Goal: Information Seeking & Learning: Learn about a topic

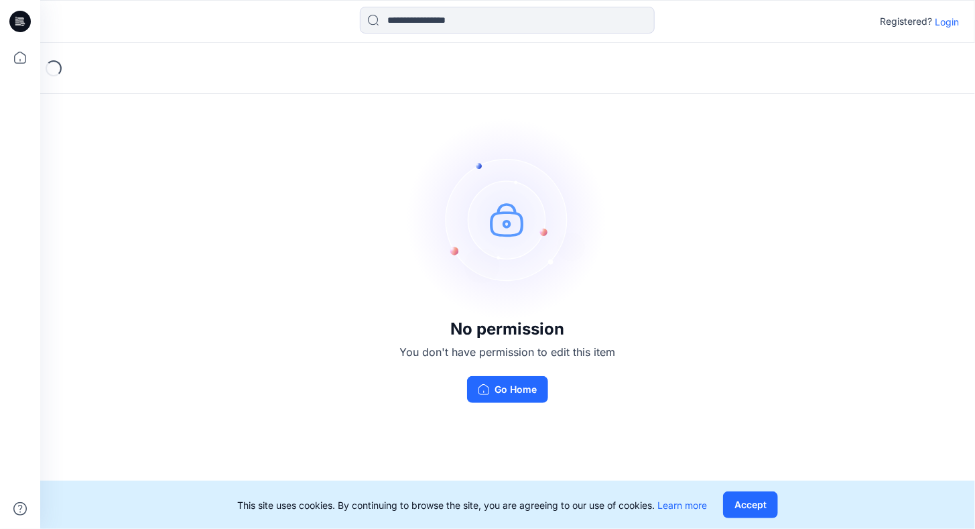
click at [944, 21] on p "Login" at bounding box center [947, 22] width 24 height 14
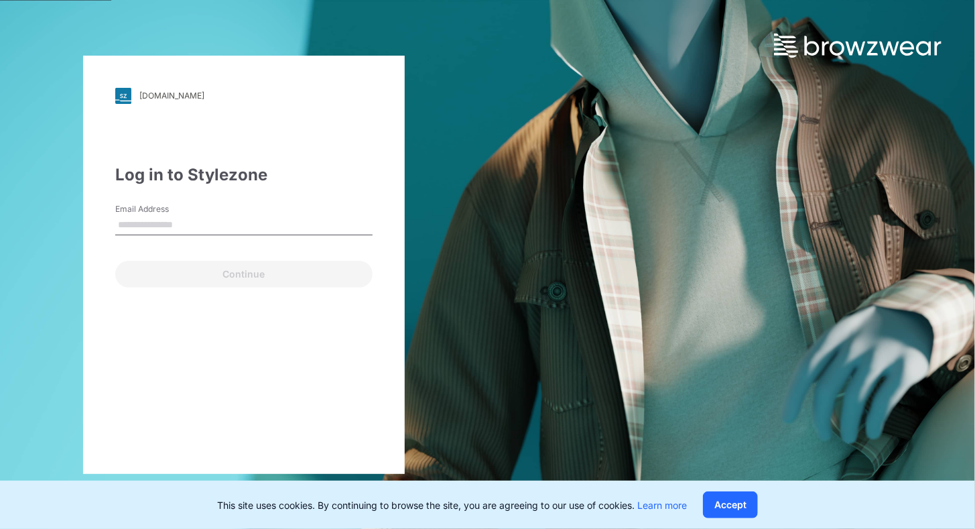
drag, startPoint x: 149, startPoint y: 223, endPoint x: 127, endPoint y: 223, distance: 22.8
click at [127, 223] on input "Email Address" at bounding box center [243, 225] width 257 height 20
drag, startPoint x: 130, startPoint y: 202, endPoint x: 115, endPoint y: 224, distance: 26.6
click at [115, 222] on div "walmart.stylezone.com Loading... Log in to Stylezone Email Address Email is req…" at bounding box center [244, 265] width 322 height 418
click at [119, 228] on input "Email Address" at bounding box center [243, 225] width 257 height 20
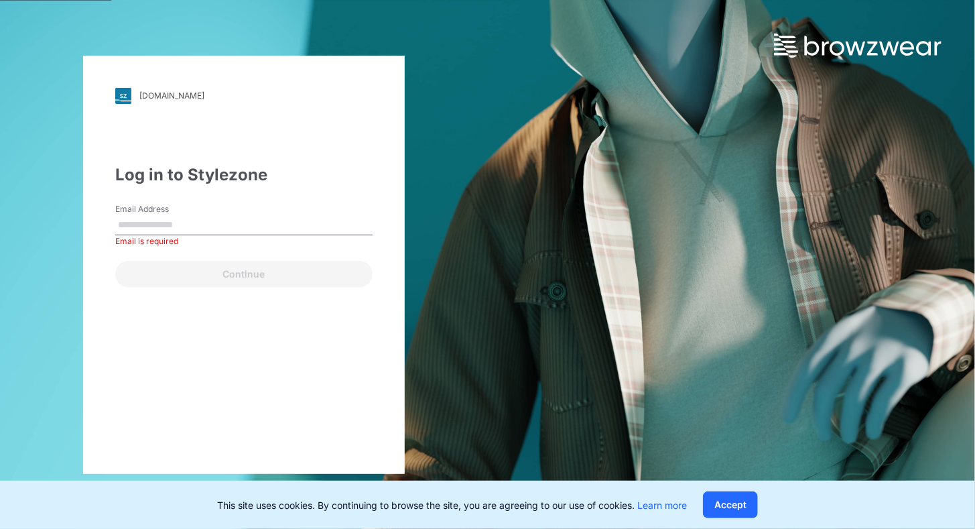
click at [129, 229] on input "Email Address" at bounding box center [243, 225] width 257 height 20
click at [127, 251] on form "Email Address **** Please enter a valid email address Continue" at bounding box center [243, 245] width 257 height 84
click at [146, 229] on input "****" at bounding box center [243, 225] width 257 height 20
click at [312, 298] on div "walmart.stylezone.com Loading... Log in to Stylezone Email Address **** Please …" at bounding box center [244, 265] width 322 height 418
click at [200, 229] on input "****" at bounding box center [243, 225] width 257 height 20
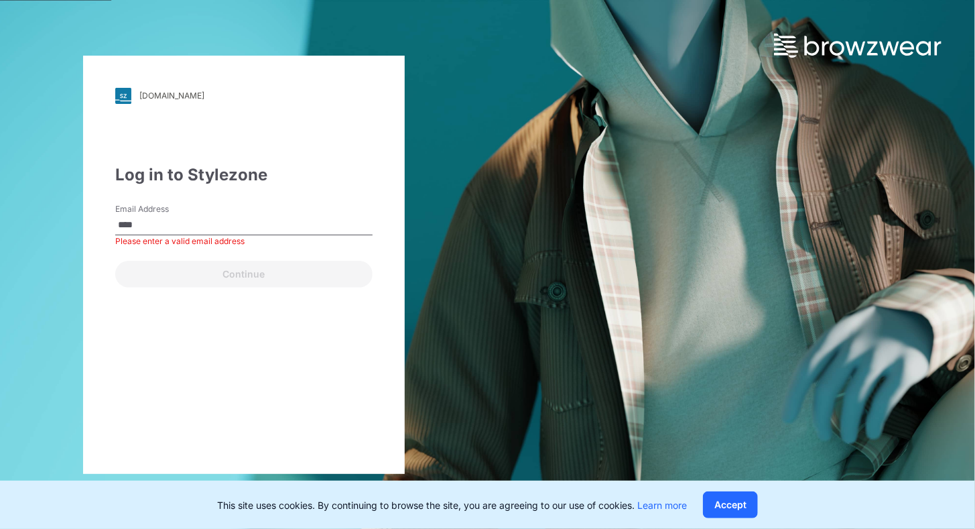
type input "**********"
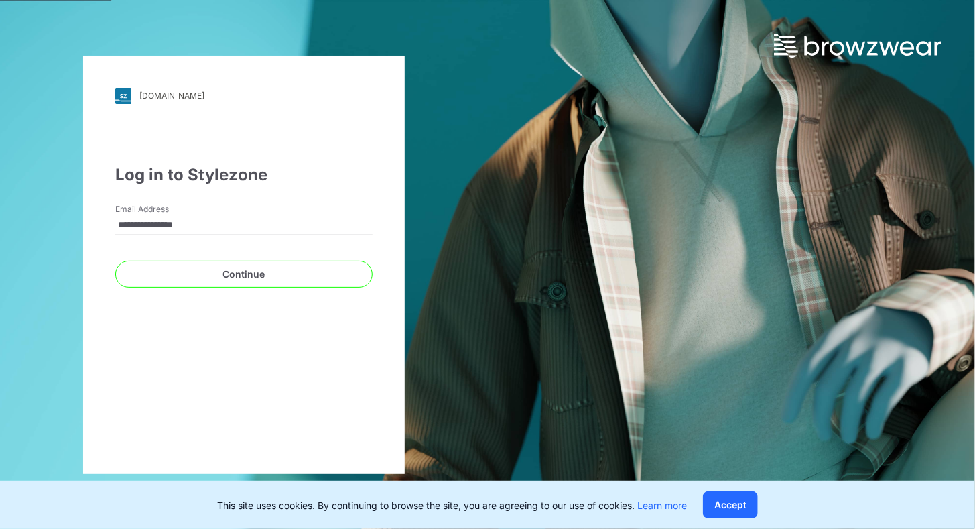
click at [477, 269] on div "**********" at bounding box center [244, 264] width 488 height 529
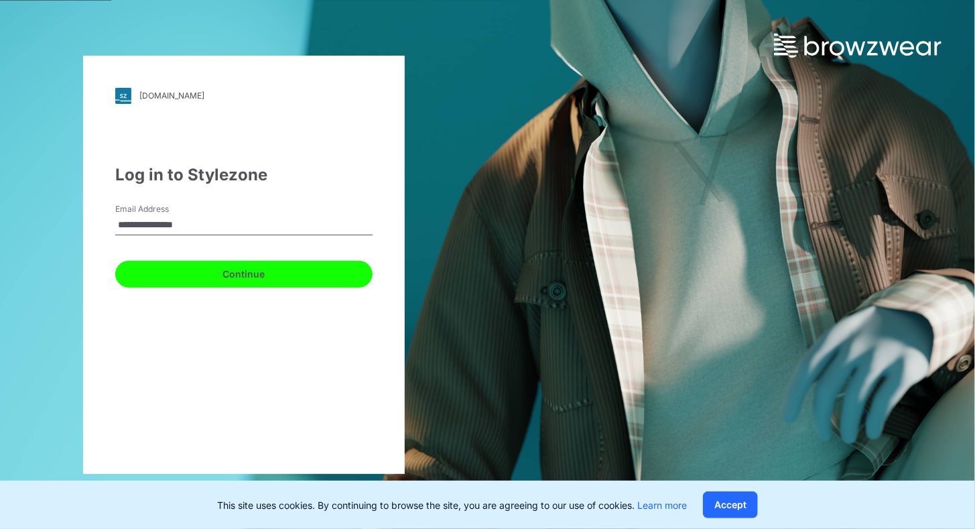
drag, startPoint x: 156, startPoint y: 279, endPoint x: 151, endPoint y: 272, distance: 8.6
click at [151, 272] on button "Continue" at bounding box center [243, 274] width 257 height 27
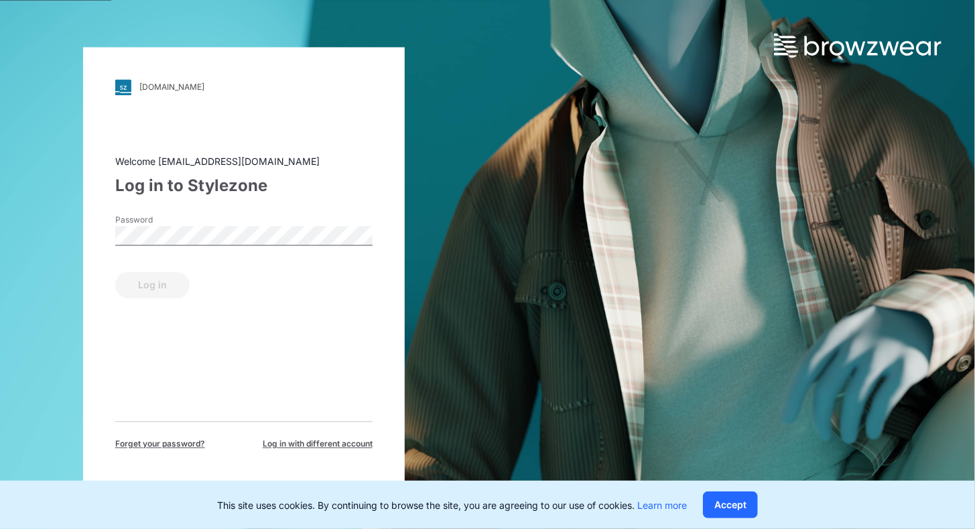
click at [151, 272] on div "Log in" at bounding box center [243, 282] width 257 height 32
click at [112, 233] on div "walmart.stylezone.com Loading... Welcome gayan@epicbd.com Log in to Stylezone P…" at bounding box center [244, 264] width 322 height 435
click at [127, 282] on button "Log in" at bounding box center [152, 284] width 74 height 27
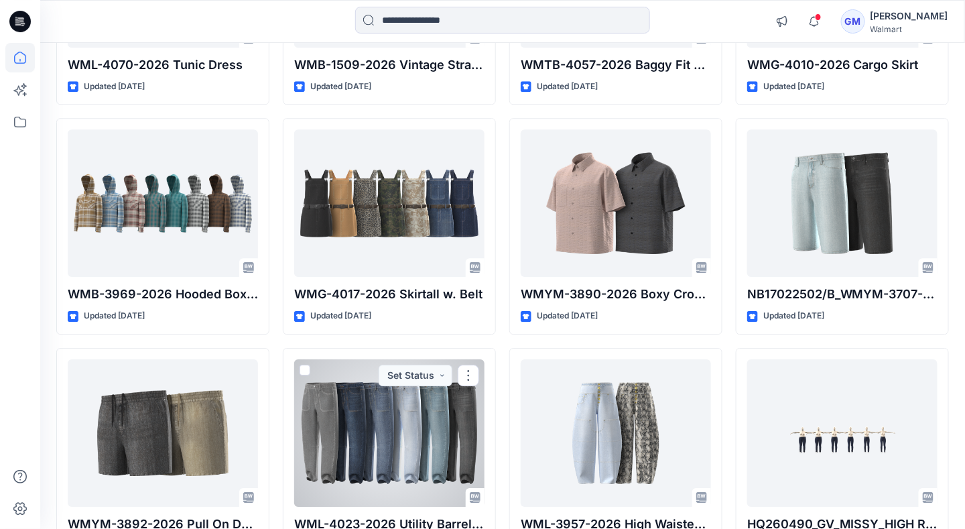
scroll to position [1285, 0]
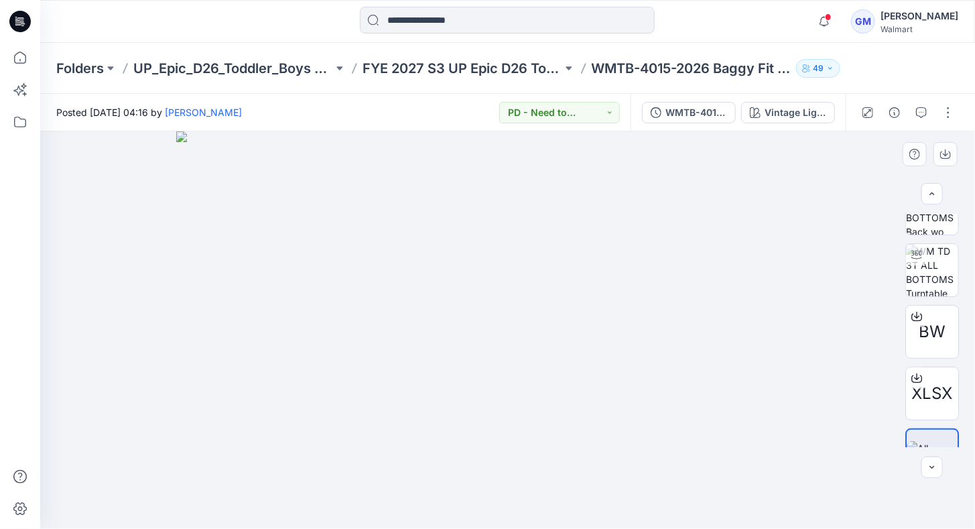
scroll to position [252, 0]
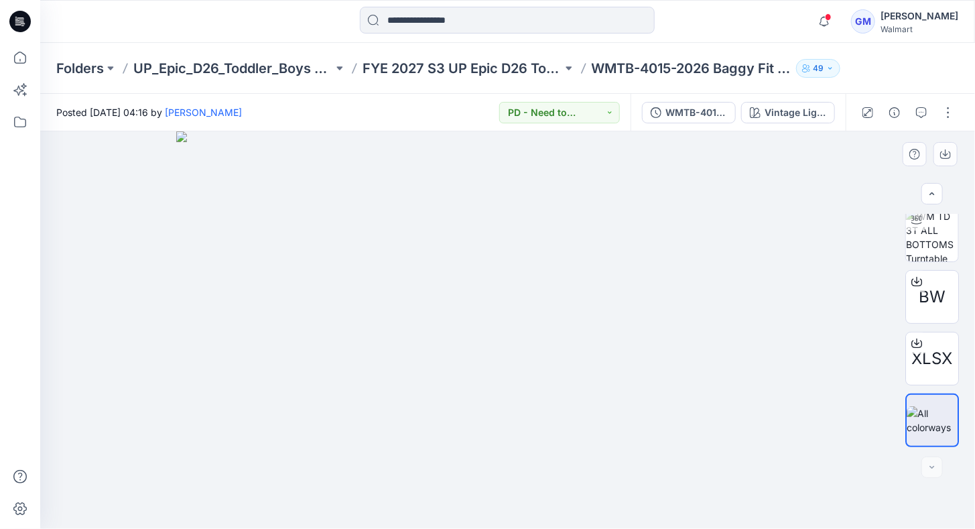
click at [687, 277] on img at bounding box center [507, 329] width 663 height 397
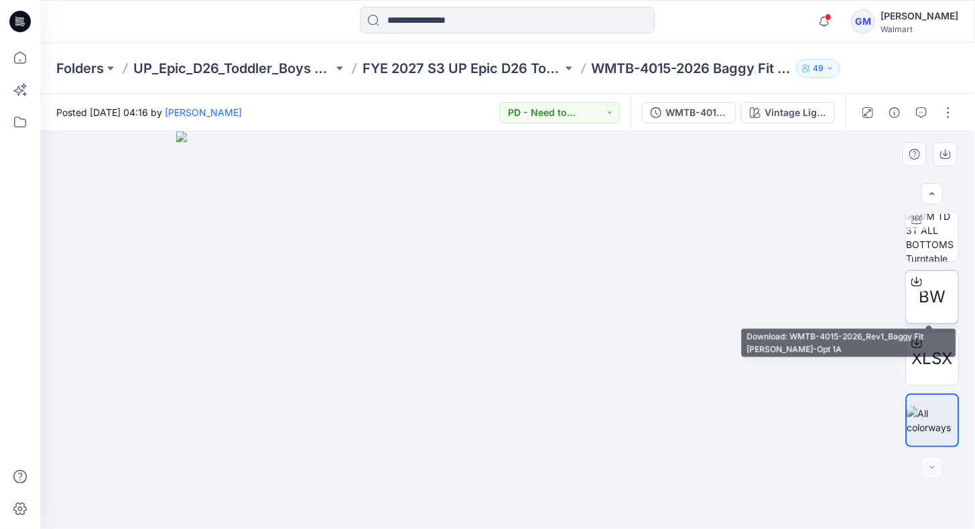
click at [939, 292] on span "BW" at bounding box center [932, 297] width 27 height 24
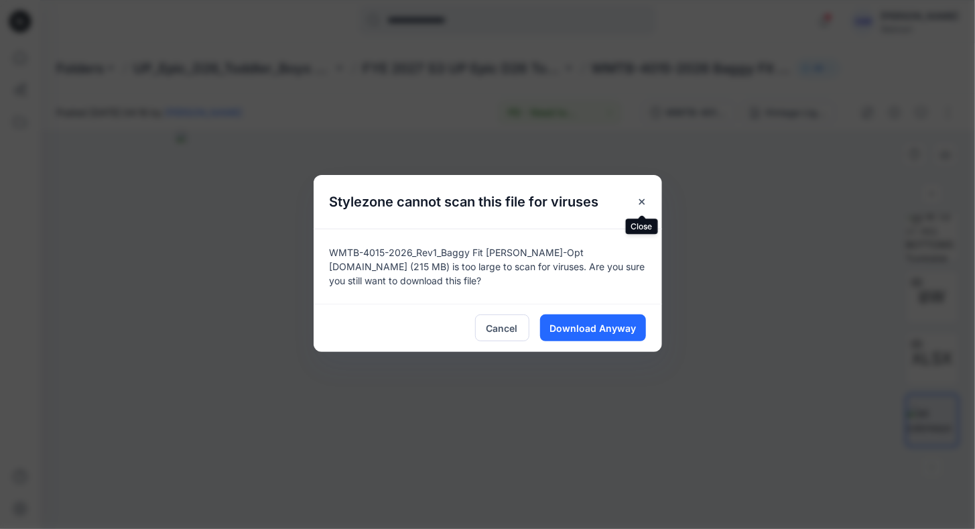
click at [643, 202] on g "Close" at bounding box center [641, 200] width 5 height 5
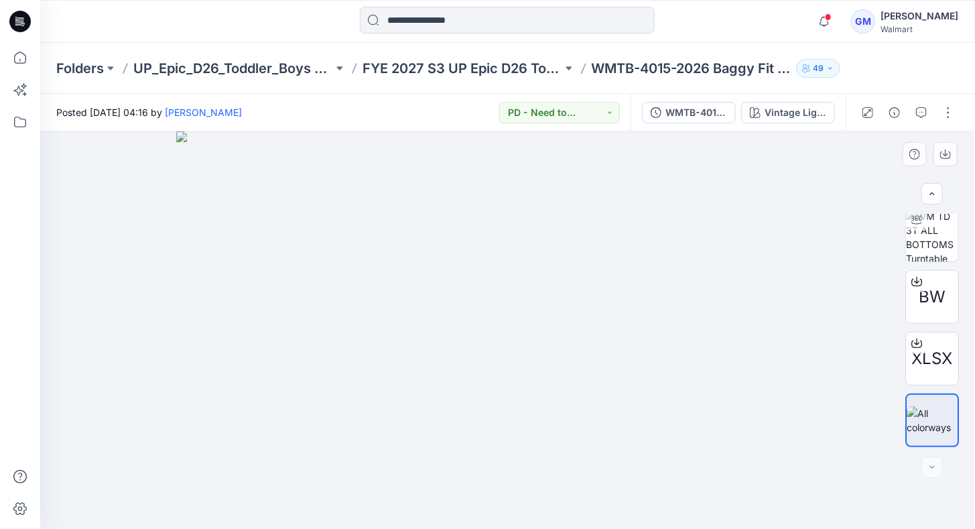
click at [788, 253] on img at bounding box center [507, 329] width 663 height 397
click at [450, 241] on img at bounding box center [507, 329] width 663 height 397
click at [924, 419] on img at bounding box center [932, 420] width 51 height 28
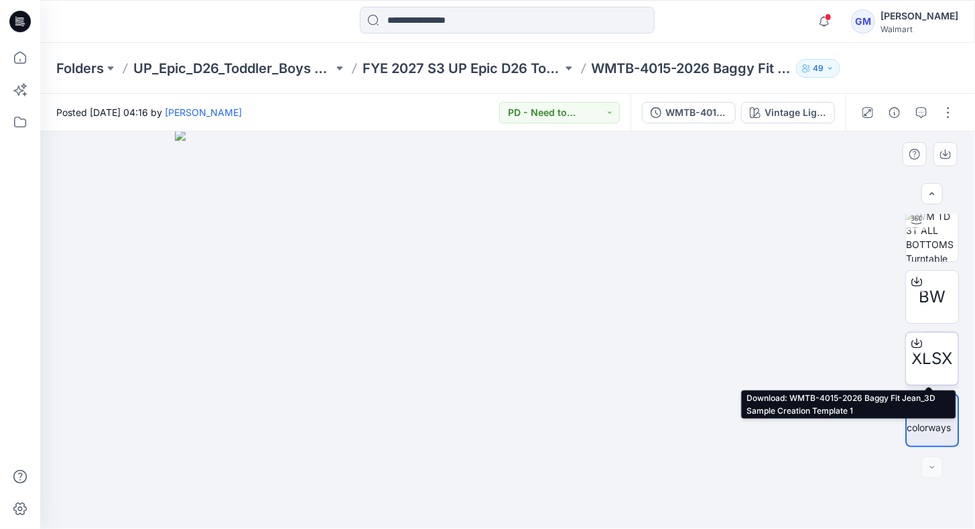
click at [932, 356] on span "XLSX" at bounding box center [932, 358] width 41 height 24
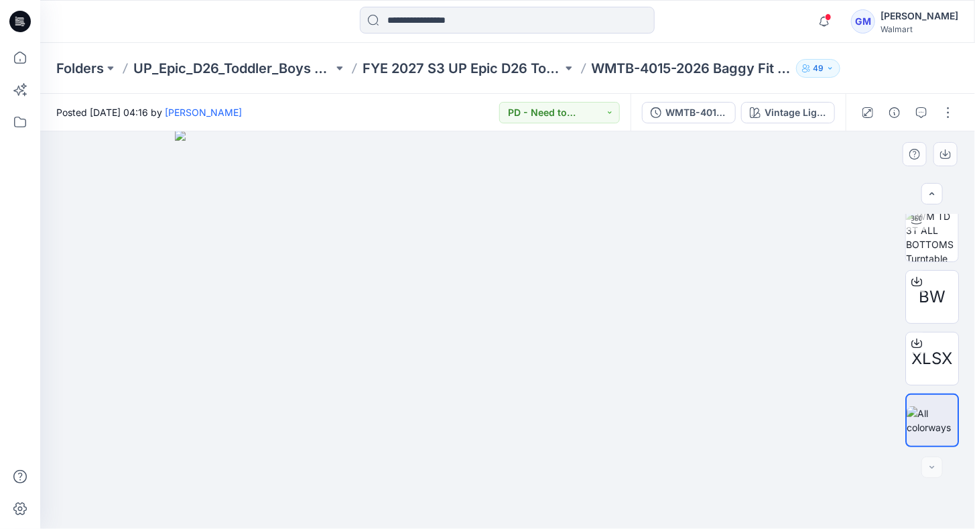
click at [849, 344] on div at bounding box center [507, 329] width 935 height 397
click at [930, 229] on img at bounding box center [932, 235] width 52 height 52
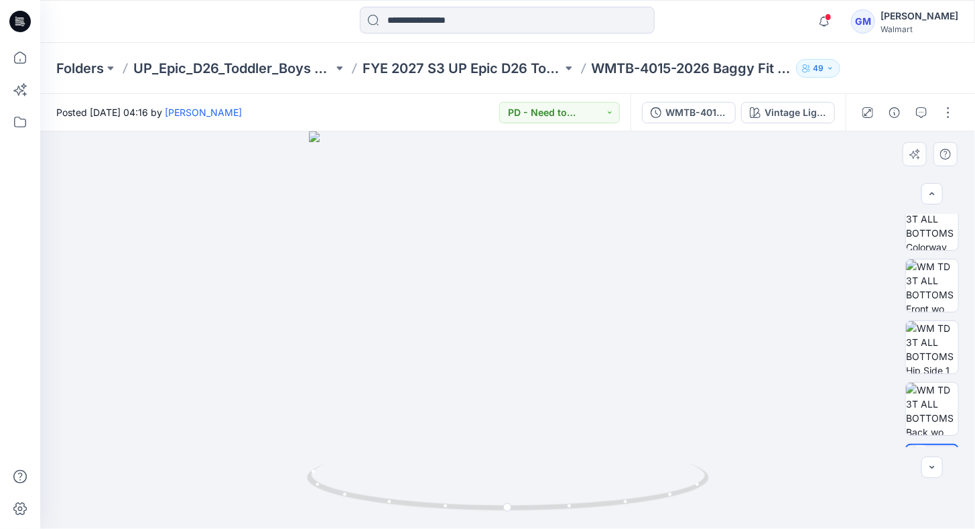
scroll to position [0, 0]
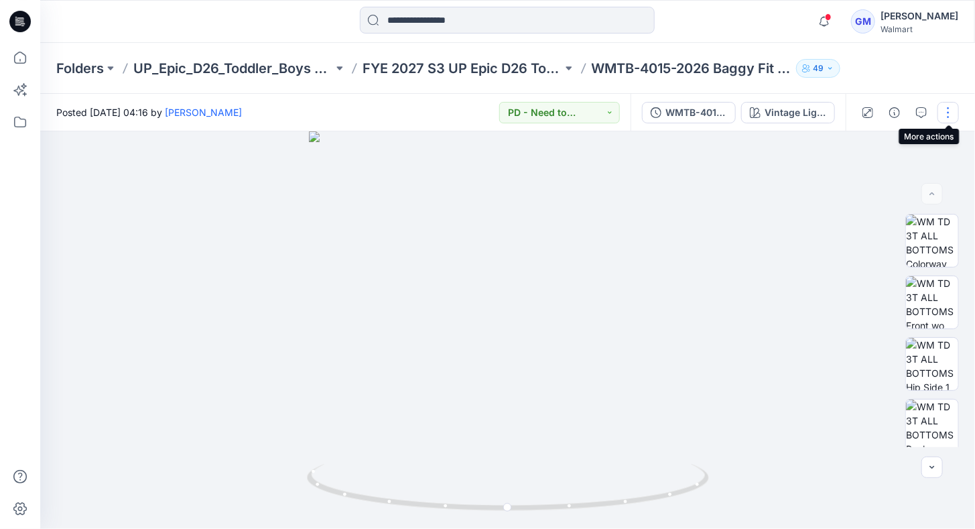
click at [947, 115] on button "button" at bounding box center [948, 112] width 21 height 21
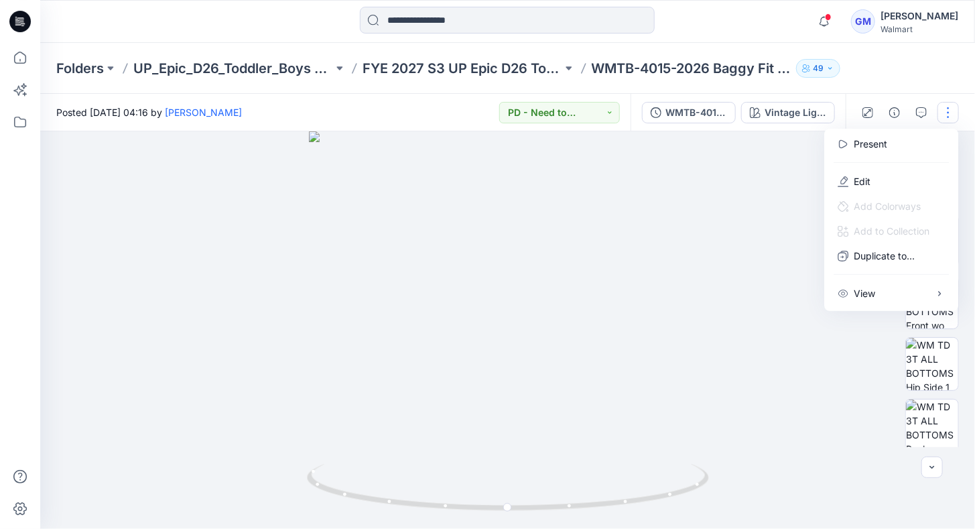
click at [757, 188] on div at bounding box center [507, 329] width 935 height 397
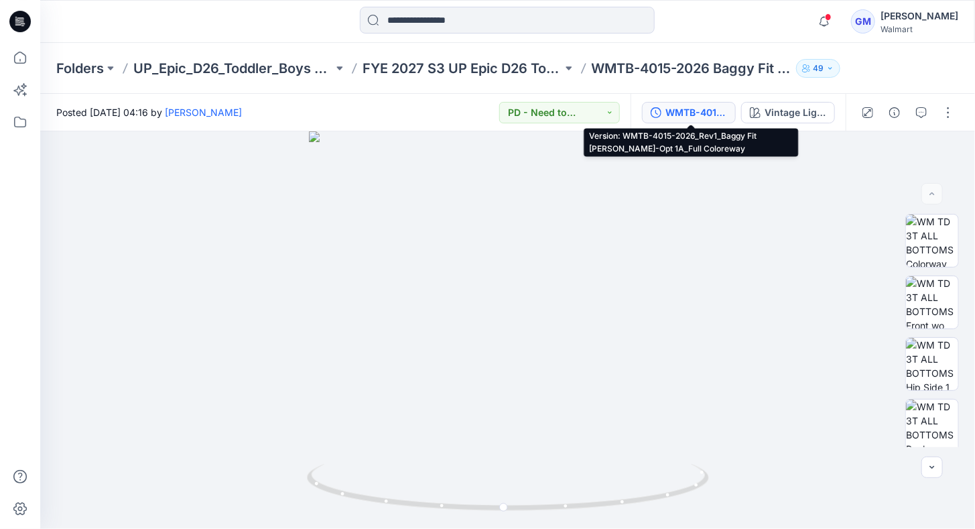
click at [712, 112] on div "WMTB-4015-2026_Rev1_Baggy Fit [PERSON_NAME]-Opt 1A_Full Coloreway" at bounding box center [697, 112] width 62 height 15
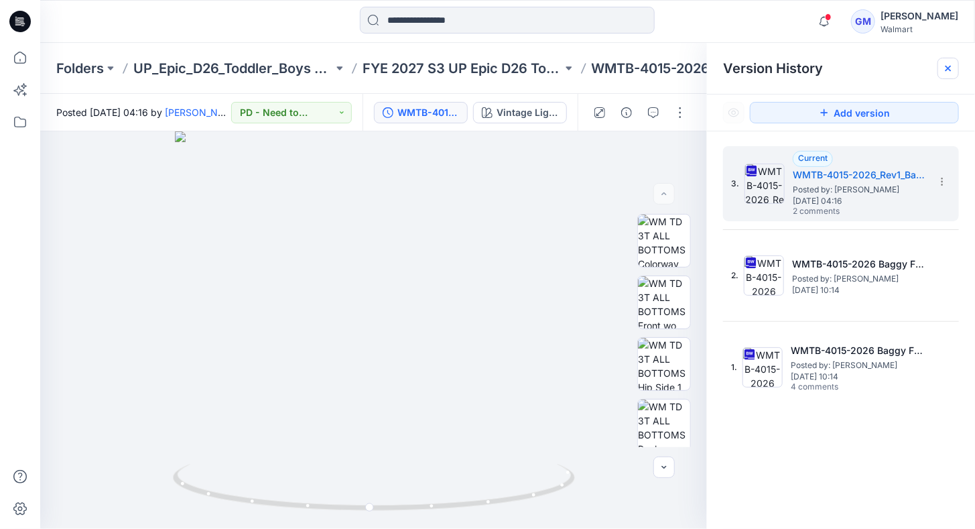
click at [947, 70] on icon at bounding box center [948, 68] width 5 height 5
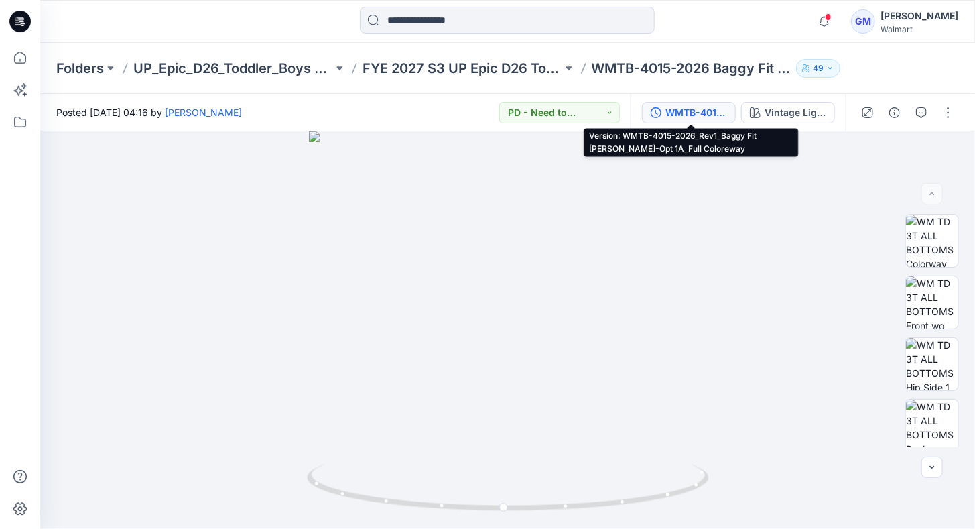
click at [700, 110] on div "WMTB-4015-2026_Rev1_Baggy Fit [PERSON_NAME]-Opt 1A_Full Coloreway" at bounding box center [697, 112] width 62 height 15
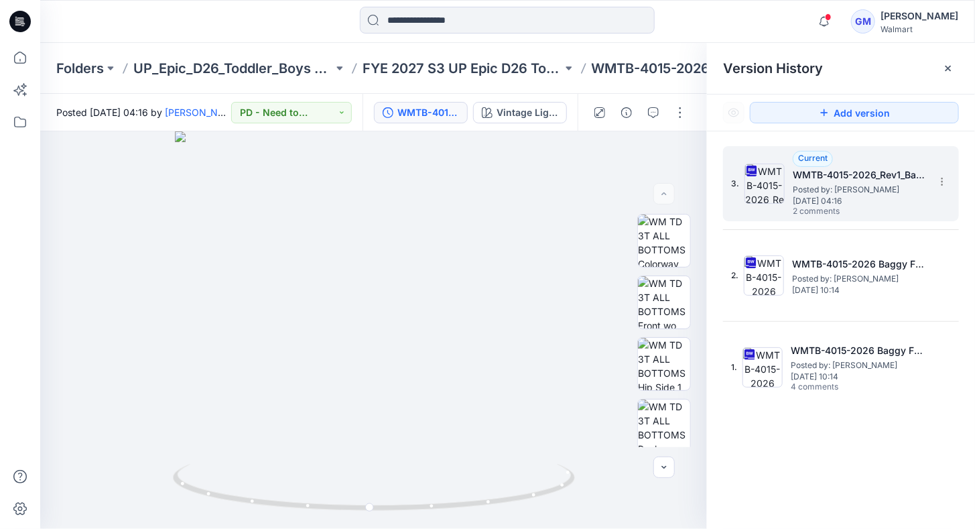
click at [839, 193] on span "Posted by: [PERSON_NAME]" at bounding box center [860, 189] width 134 height 13
click at [851, 190] on span "Posted by: [PERSON_NAME]" at bounding box center [860, 189] width 134 height 13
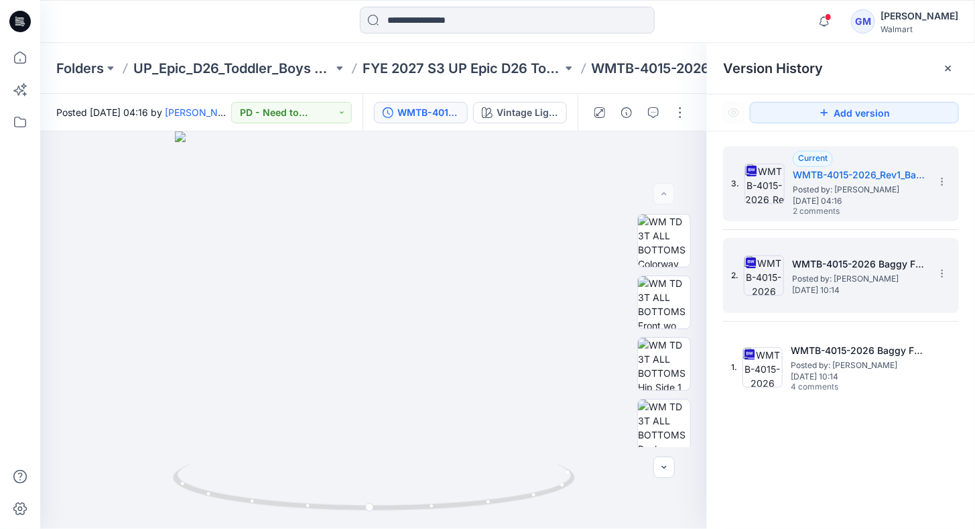
click at [838, 263] on h5 "WMTB-4015-2026 Baggy Fit [PERSON_NAME]-Opt 1A_Full Colorway" at bounding box center [859, 264] width 134 height 16
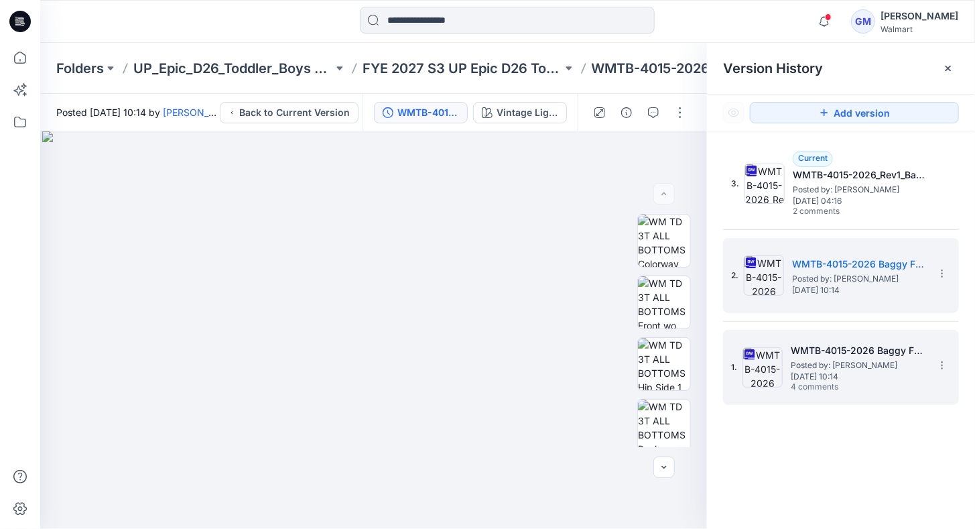
click at [830, 351] on h5 "WMTB-4015-2026 Baggy Fit Jean_Soft Silver" at bounding box center [858, 350] width 134 height 16
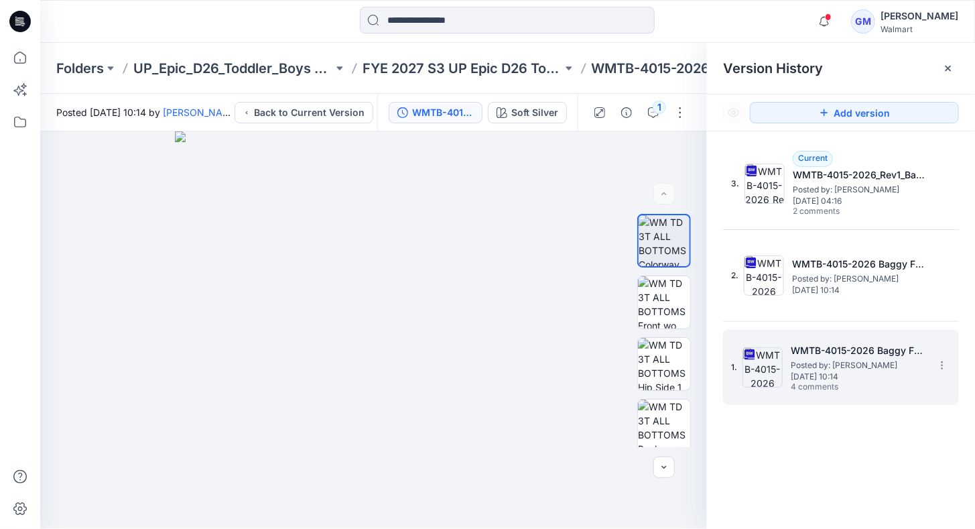
click at [822, 387] on span "4 comments" at bounding box center [838, 387] width 94 height 11
click at [940, 363] on icon at bounding box center [942, 365] width 11 height 11
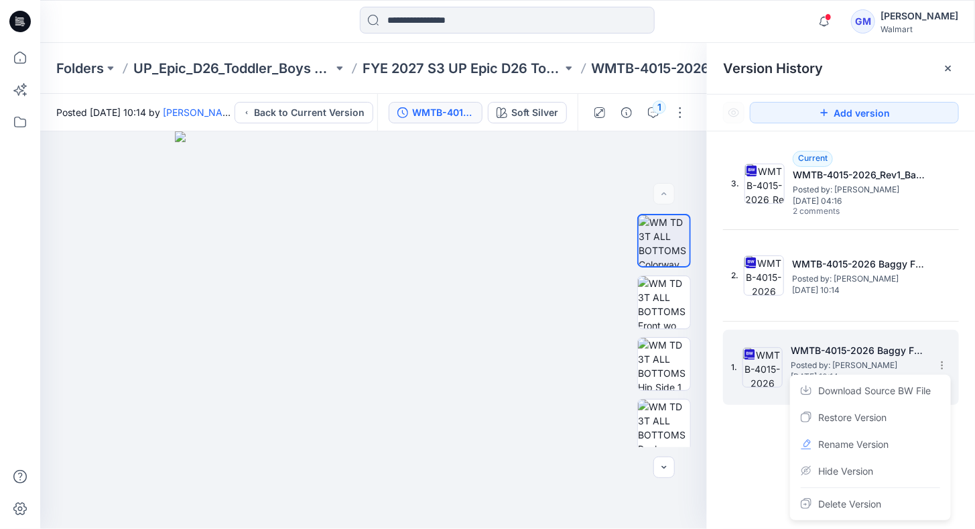
click at [841, 351] on h5 "WMTB-4015-2026 Baggy Fit Jean_Soft Silver" at bounding box center [858, 350] width 134 height 16
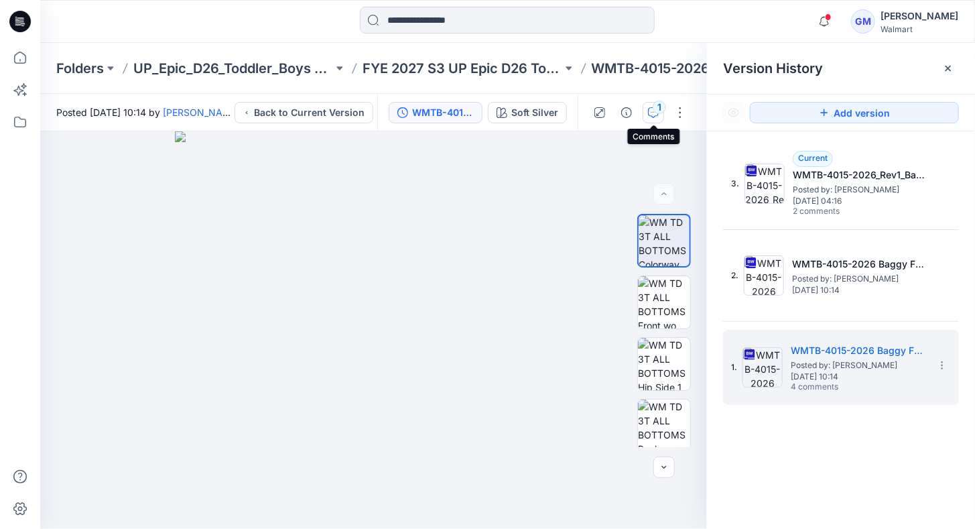
click at [655, 110] on div "1" at bounding box center [659, 107] width 13 height 13
